Goal: Task Accomplishment & Management: Manage account settings

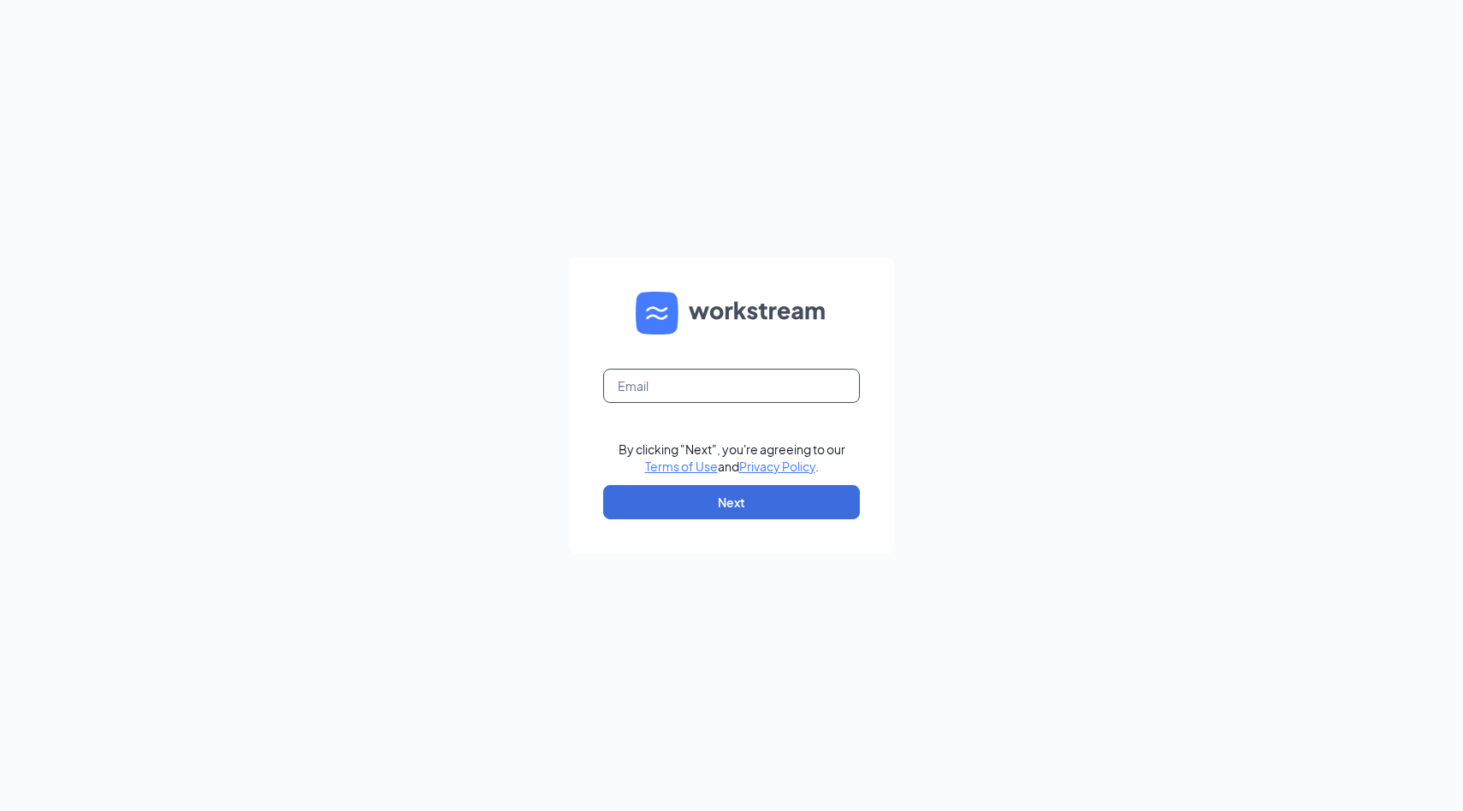
click at [620, 382] on input "text" at bounding box center [731, 386] width 257 height 34
type input "cfcfafoh@gmail.com"
click at [712, 506] on button "Next" at bounding box center [731, 502] width 257 height 34
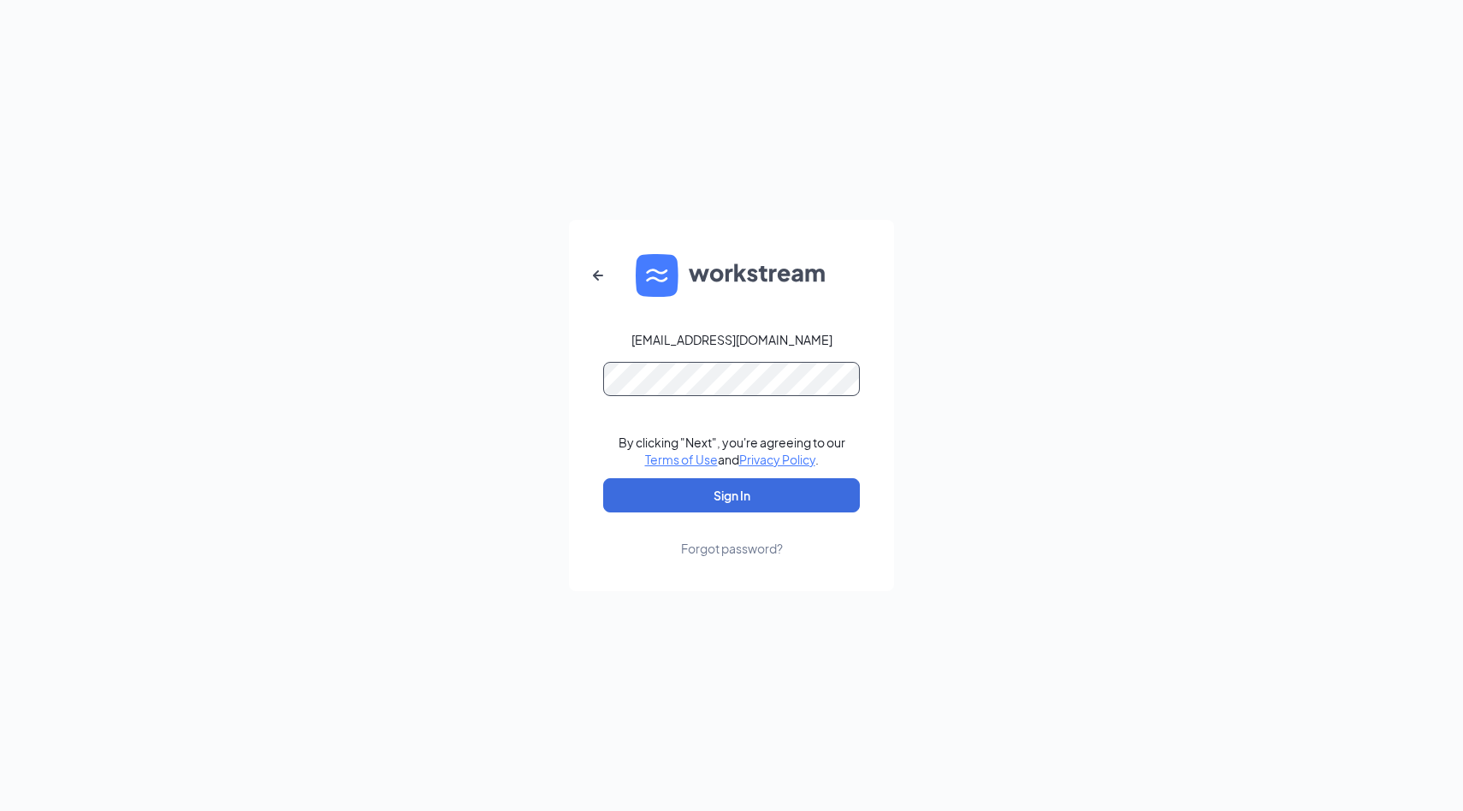
click at [603, 478] on button "Sign In" at bounding box center [731, 495] width 257 height 34
click at [690, 492] on button "Sign In" at bounding box center [731, 495] width 257 height 34
click at [587, 380] on form "cfcfafoh@gmail.com Credential mismatches. By clicking "Next", you're agreeing t…" at bounding box center [731, 405] width 325 height 371
click at [603, 478] on button "Sign In" at bounding box center [731, 495] width 257 height 34
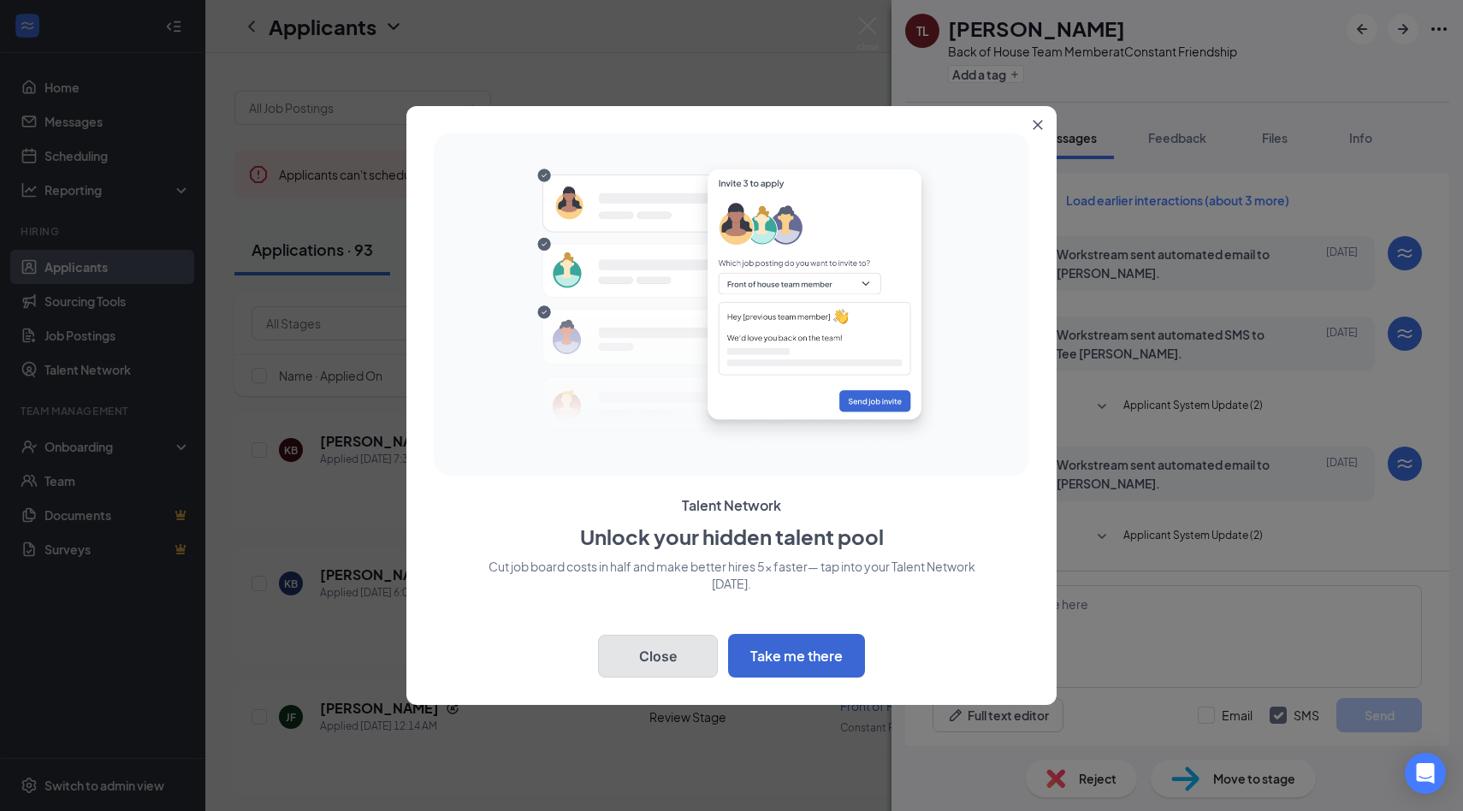
click at [672, 653] on button "Close" at bounding box center [658, 656] width 120 height 43
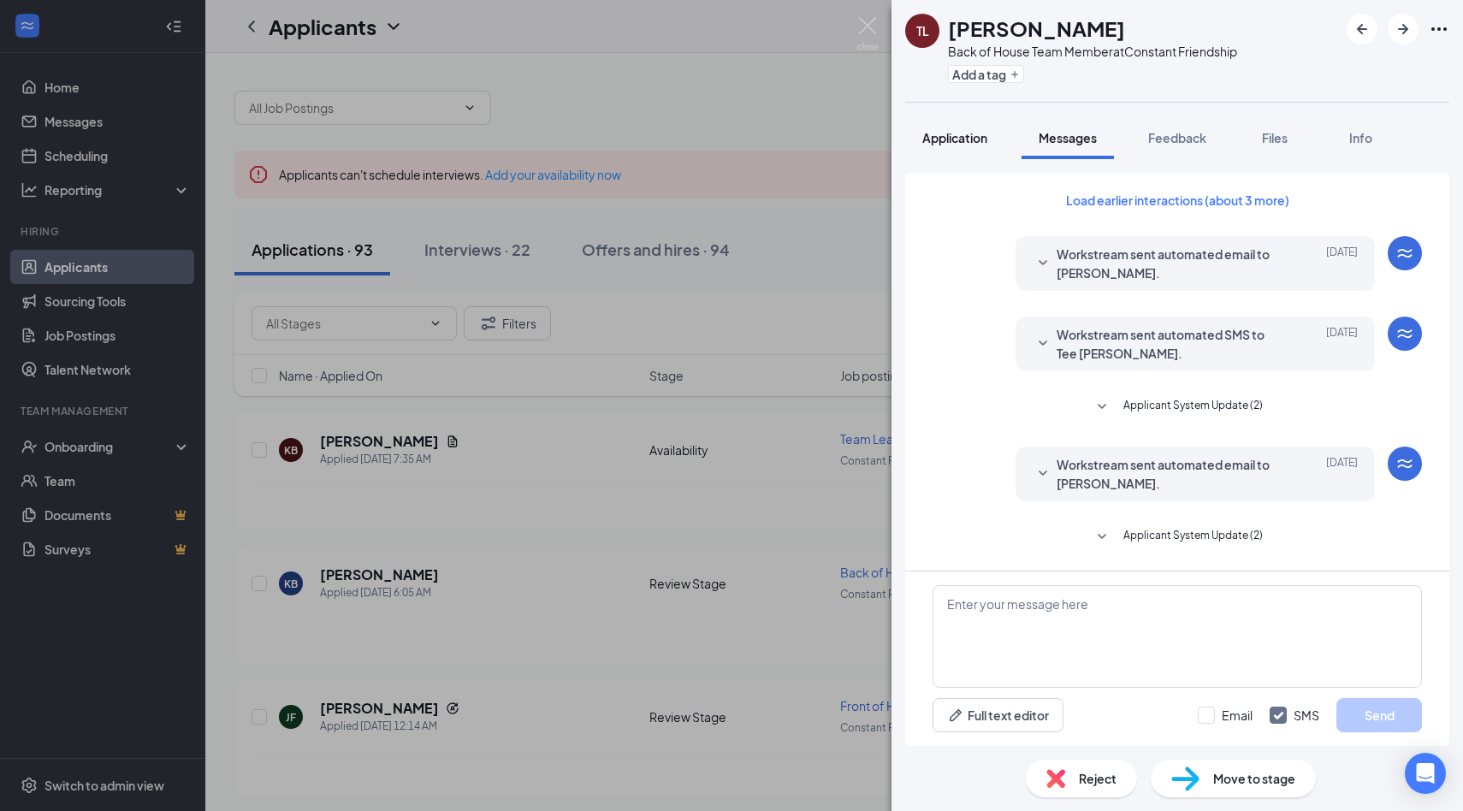
click at [962, 137] on span "Application" at bounding box center [954, 137] width 65 height 15
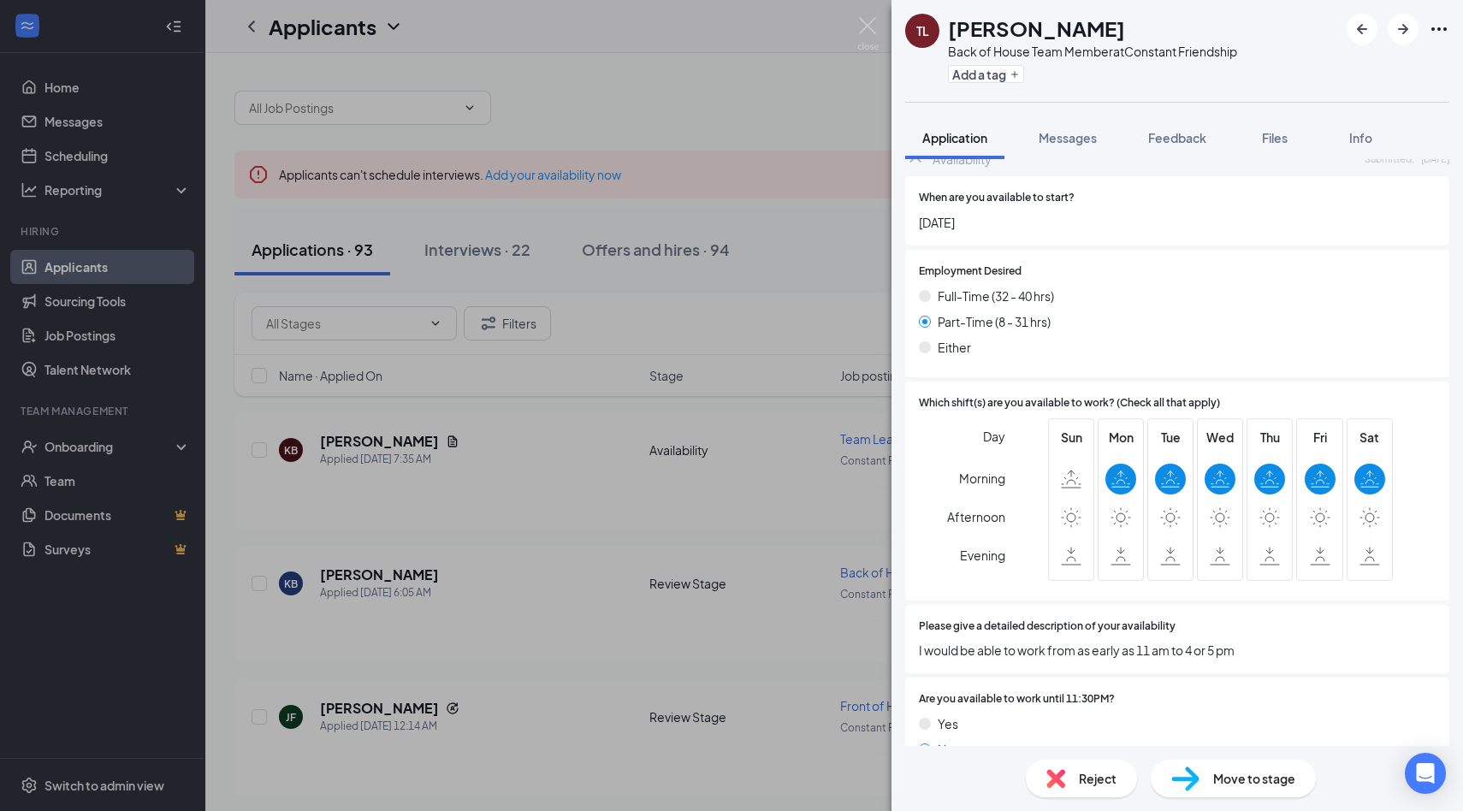
scroll to position [1112, 0]
click at [1119, 467] on icon at bounding box center [1120, 476] width 19 height 19
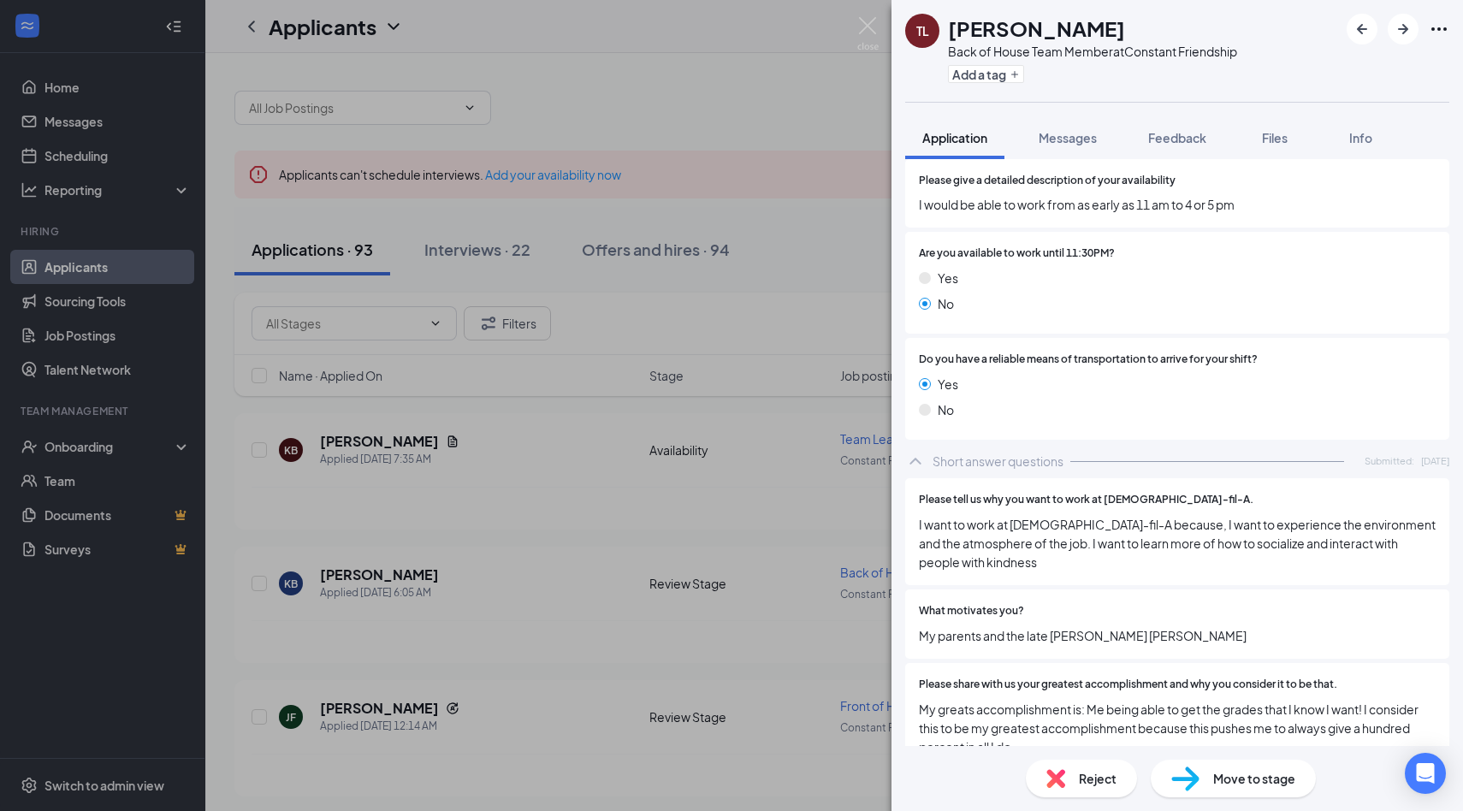
scroll to position [1567, 0]
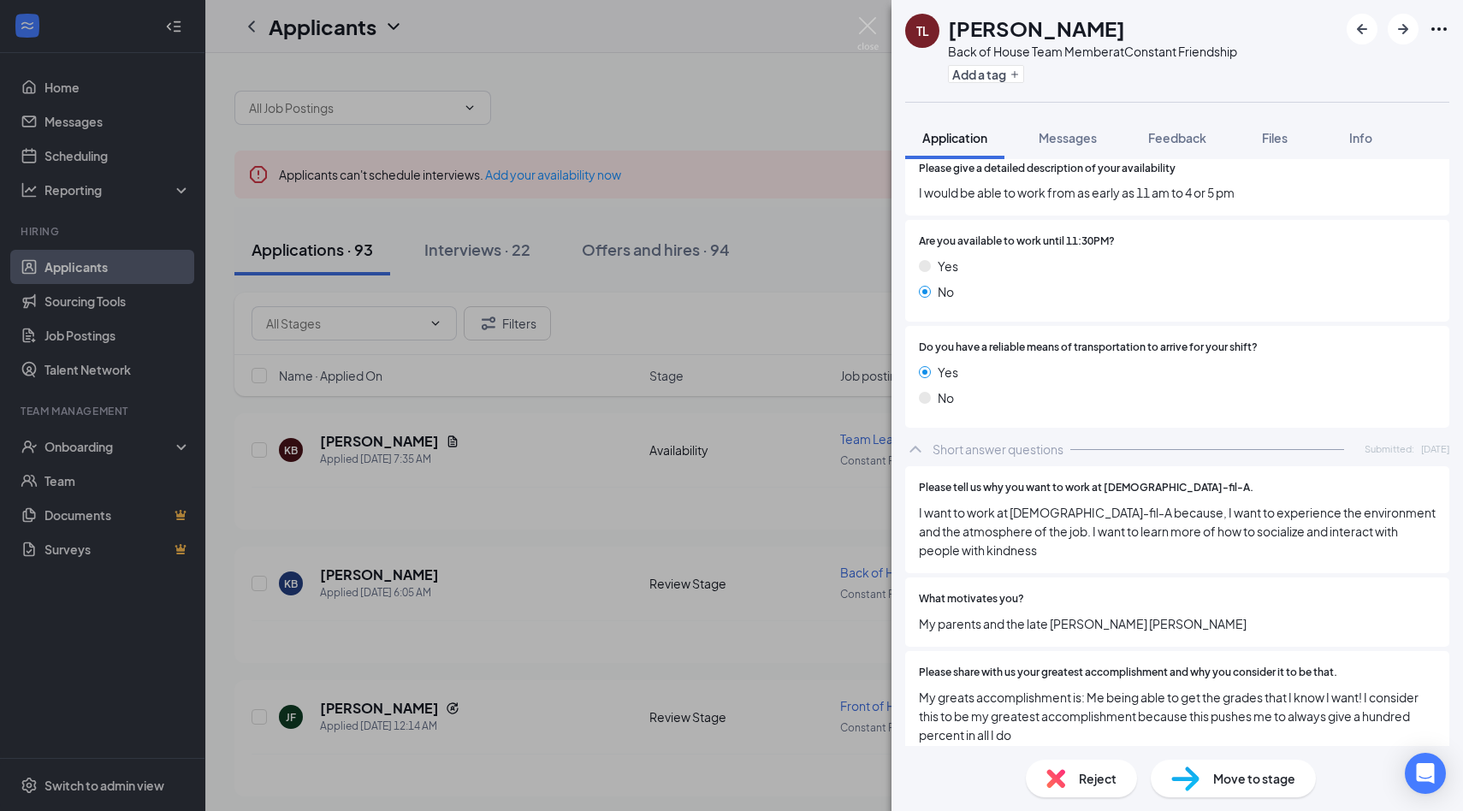
click at [848, 162] on div "TL [PERSON_NAME] Back of House Team Member at Constant Friendship Add a tag App…" at bounding box center [731, 405] width 1463 height 811
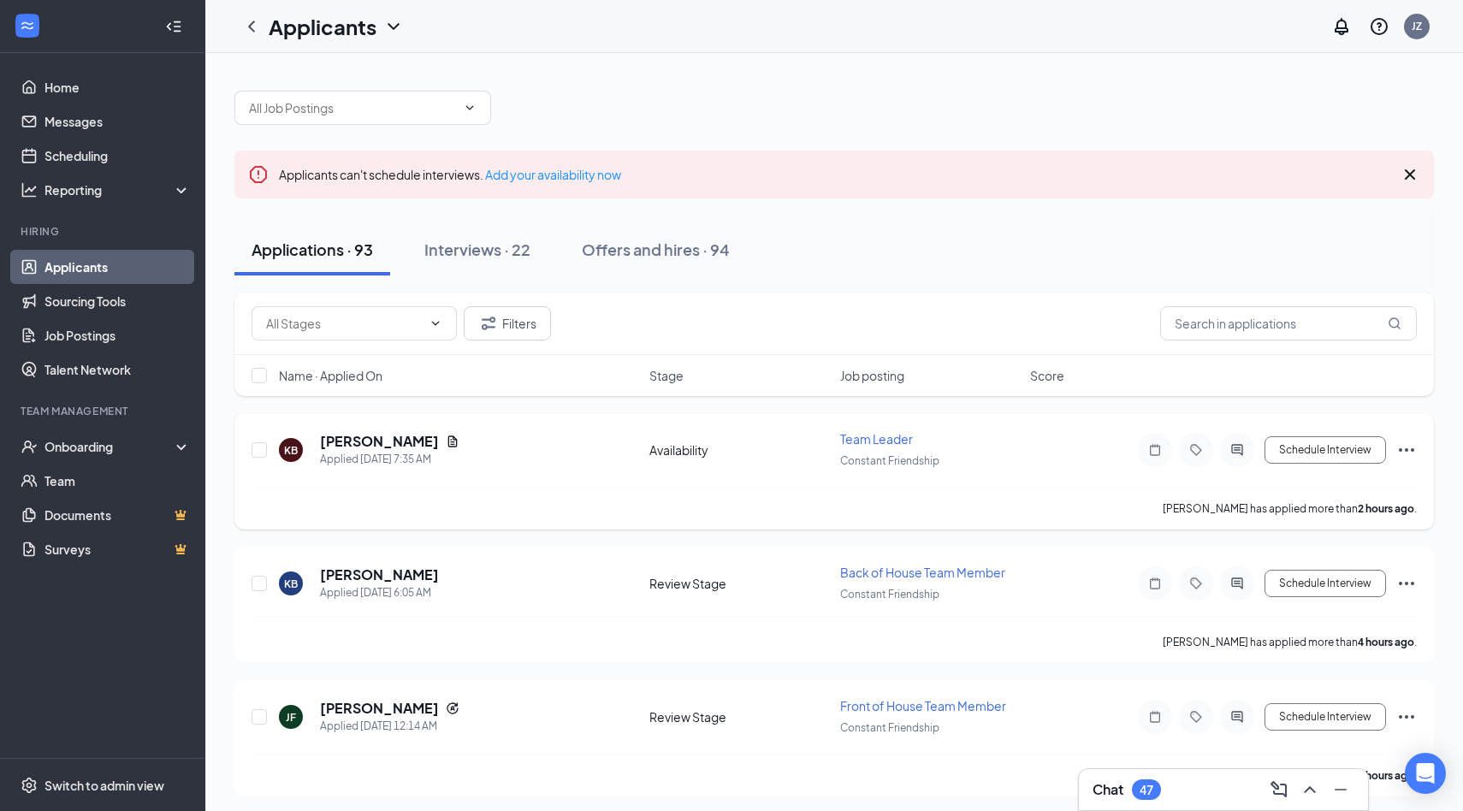
click at [764, 518] on div "[PERSON_NAME] has applied more than 2 hours ago ." at bounding box center [834, 508] width 1165 height 43
click at [382, 438] on h5 "[PERSON_NAME]" at bounding box center [379, 441] width 119 height 19
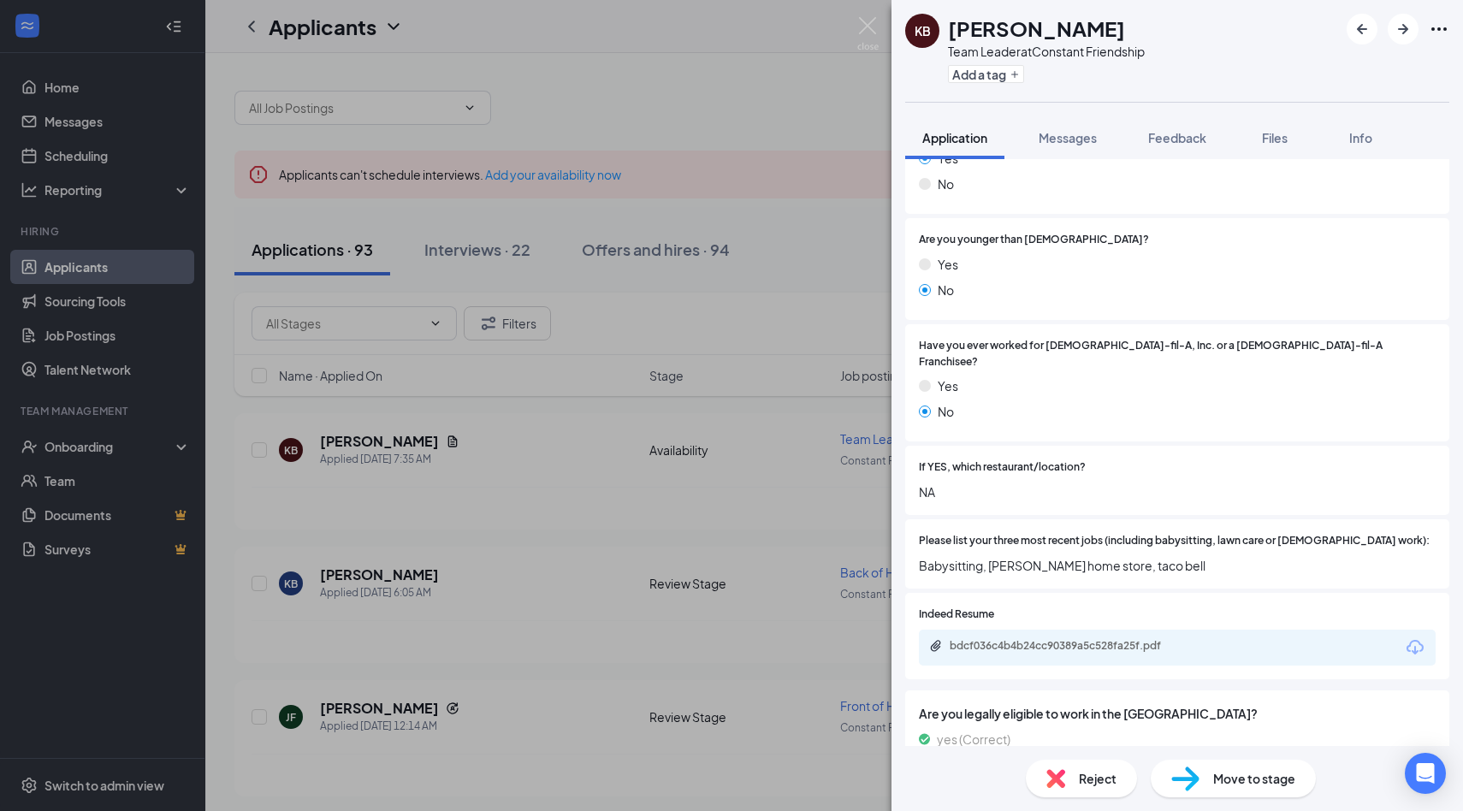
scroll to position [476, 0]
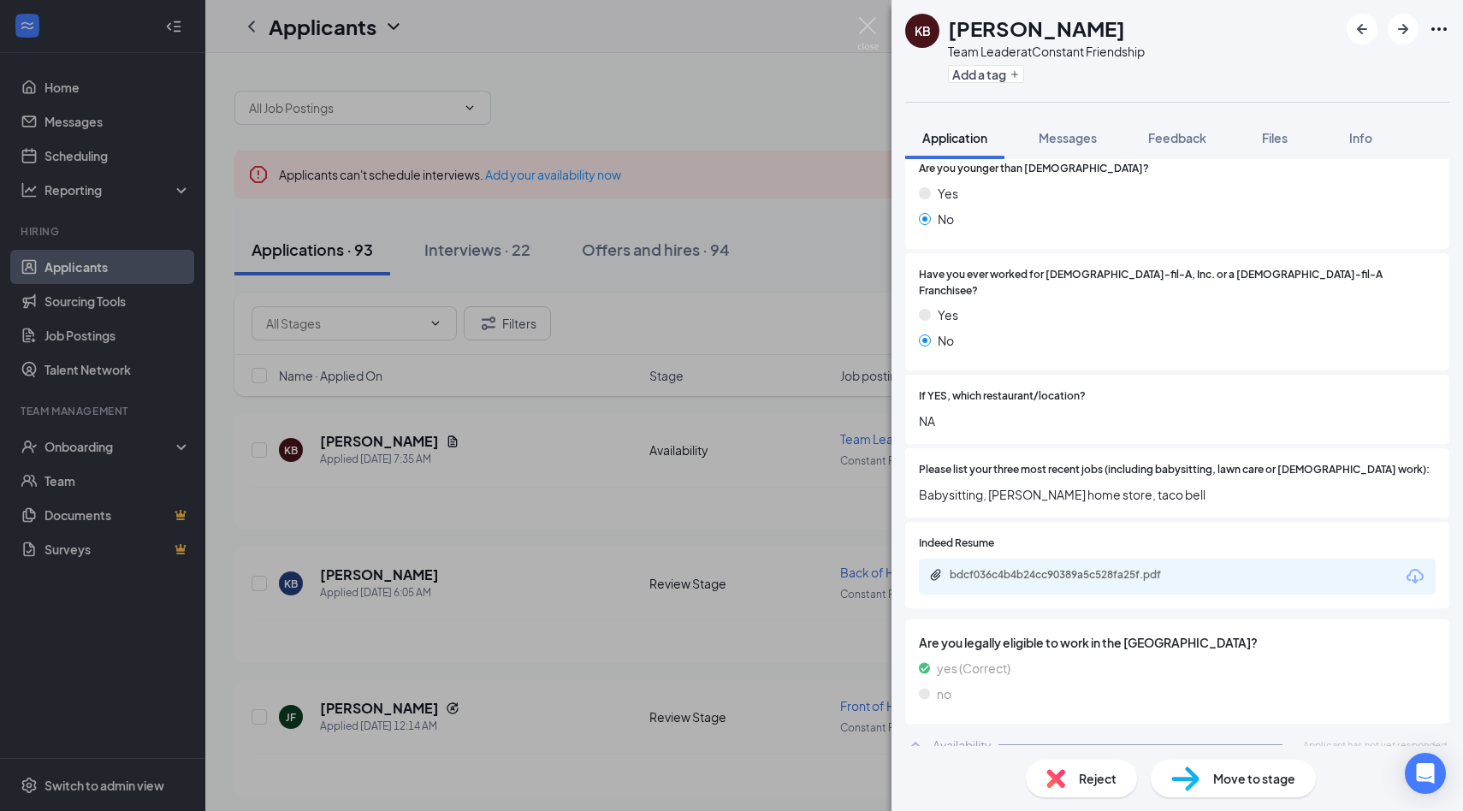
click at [922, 735] on icon "ChevronUp" at bounding box center [915, 745] width 21 height 21
click at [991, 737] on div "Availability" at bounding box center [961, 745] width 59 height 17
click at [974, 737] on div "Availability" at bounding box center [961, 745] width 59 height 17
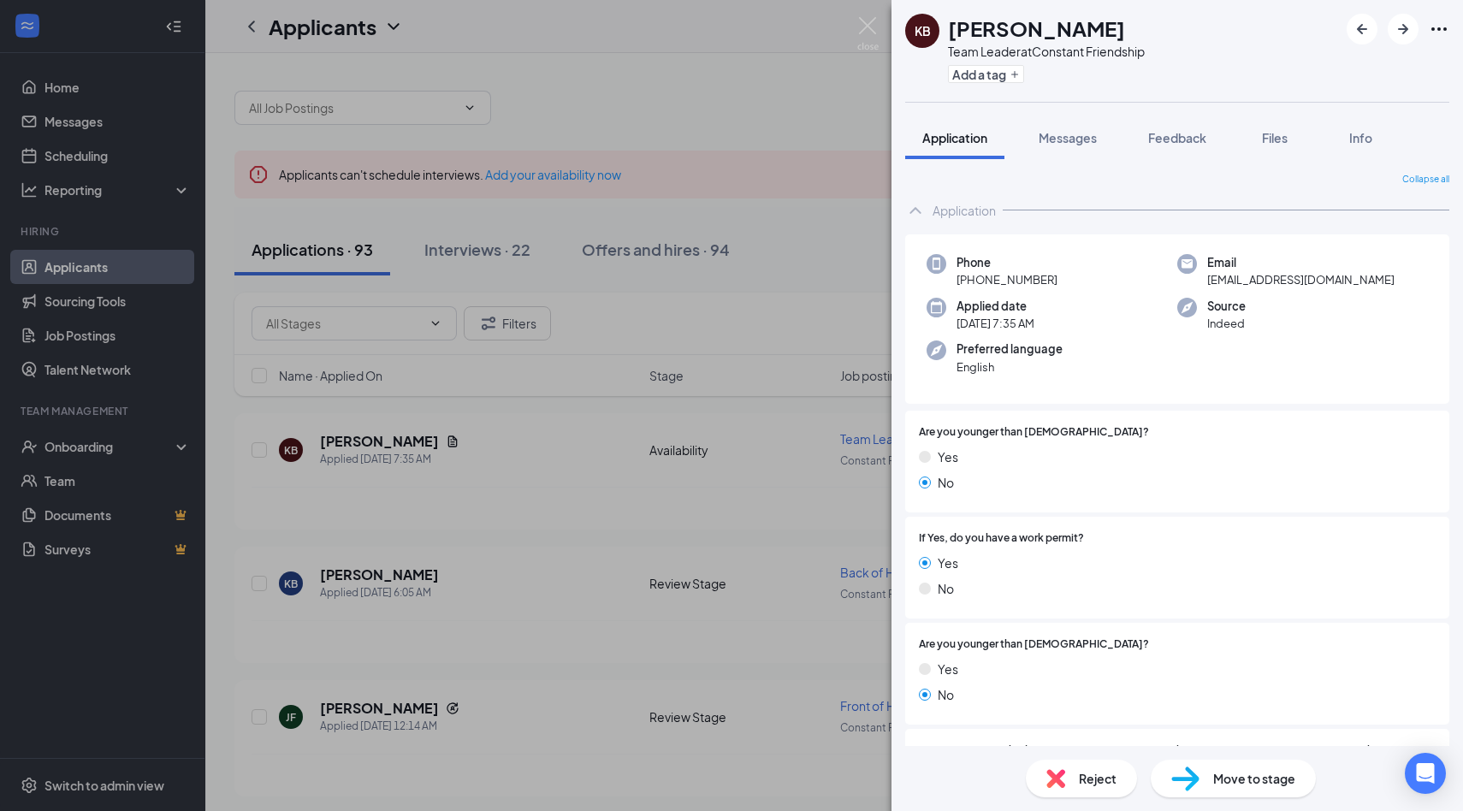
click at [633, 88] on div "KB [PERSON_NAME] Team Leader at Constant Friendship Add a tag Application Messa…" at bounding box center [731, 405] width 1463 height 811
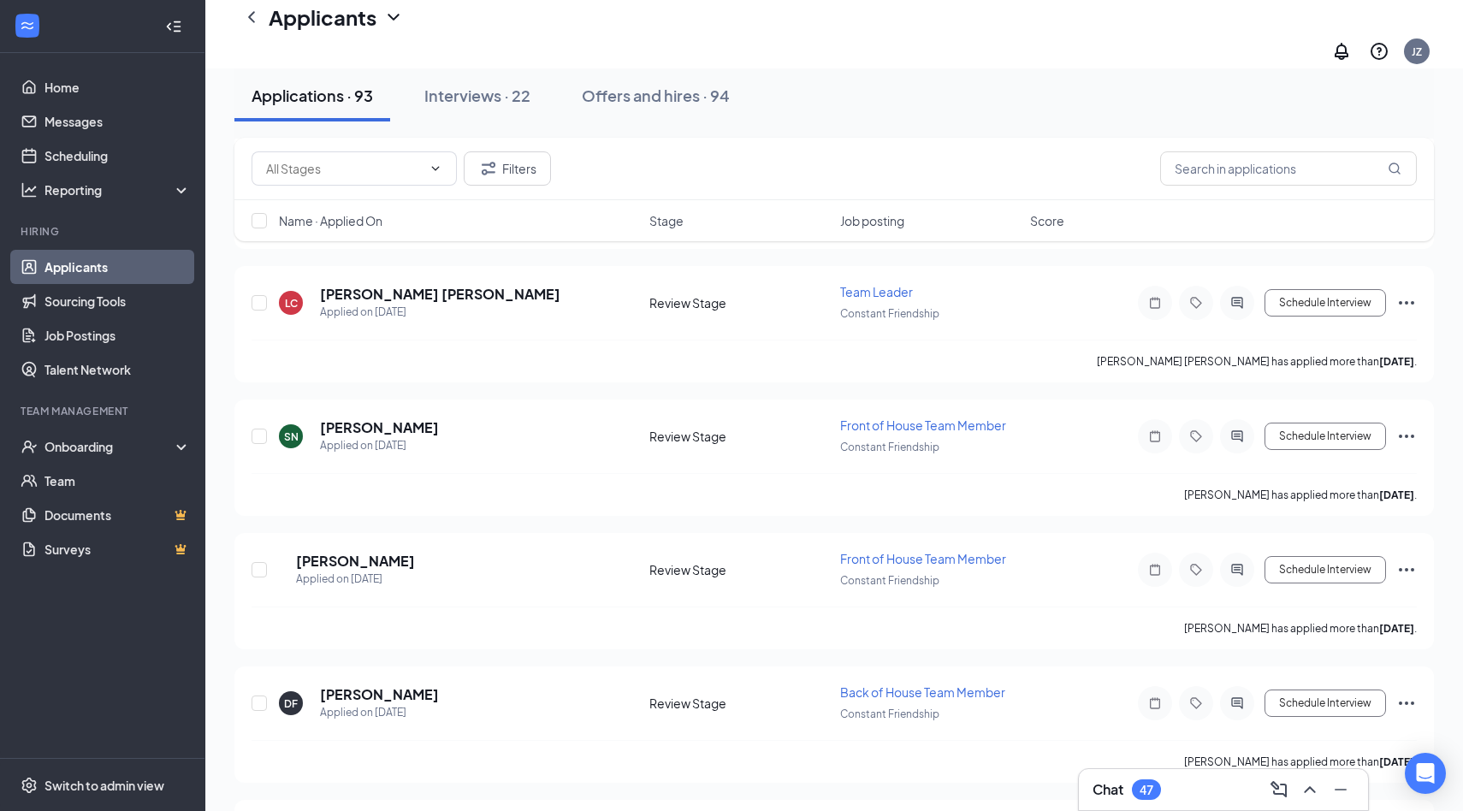
scroll to position [7728, 0]
